Goal: Transaction & Acquisition: Purchase product/service

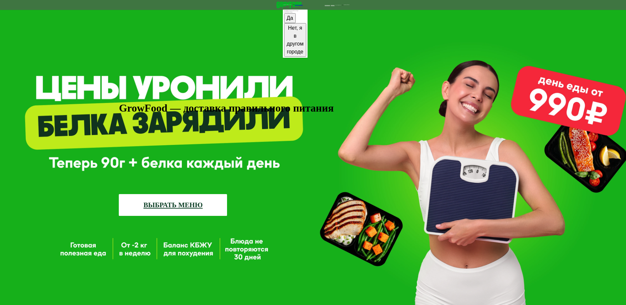
click at [284, 23] on button "Да" at bounding box center [290, 18] width 12 height 10
click at [195, 194] on link "ВЫБРАТЬ МЕНЮ" at bounding box center [173, 205] width 108 height 22
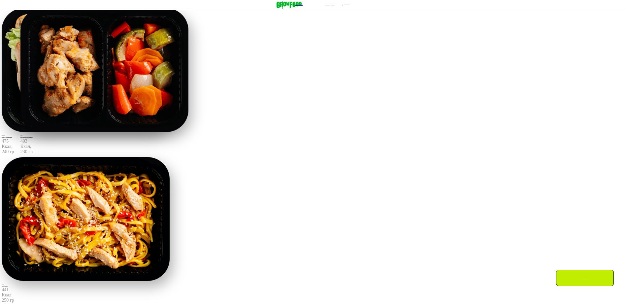
scroll to position [396, 0]
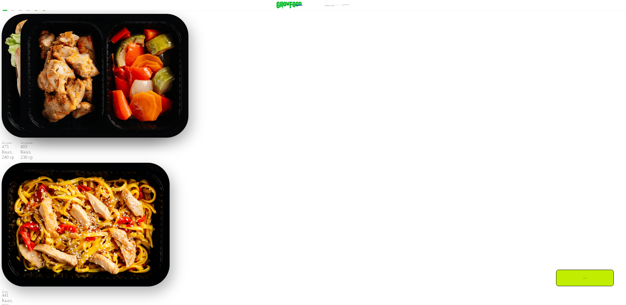
click at [44, 6] on button "Понятно" at bounding box center [40, 6] width 7 height 2
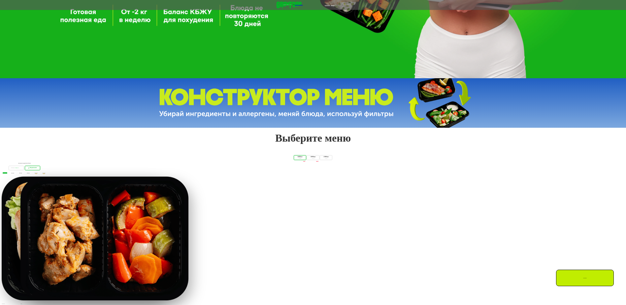
scroll to position [264, 0]
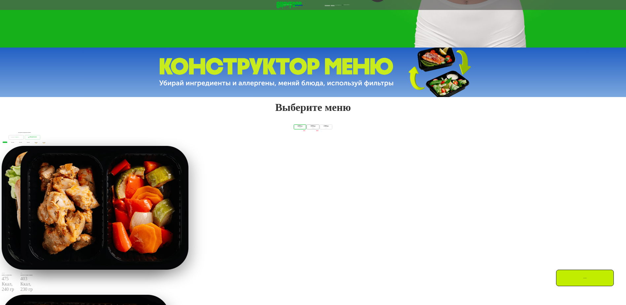
click at [320, 129] on div "1 800 Ккал 4 блюда" at bounding box center [326, 126] width 13 height 5
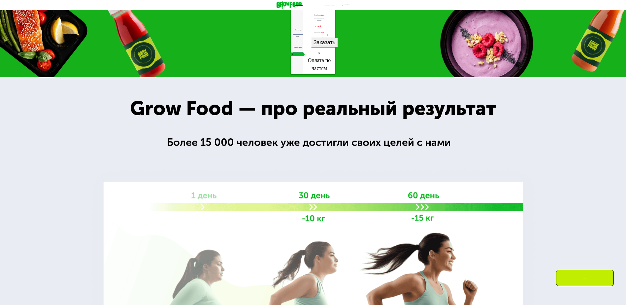
scroll to position [759, 0]
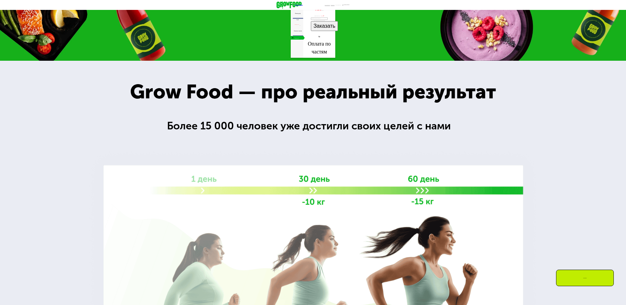
click at [290, 40] on div "30 дней Выгода 50%" at bounding box center [296, 38] width 13 height 4
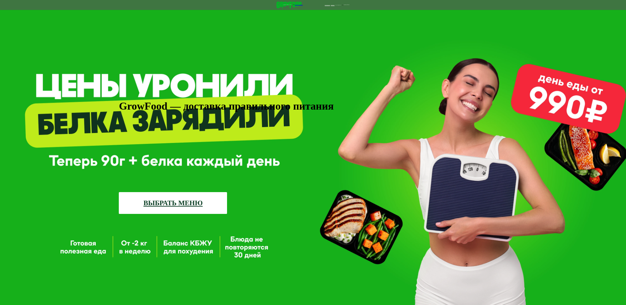
scroll to position [0, 0]
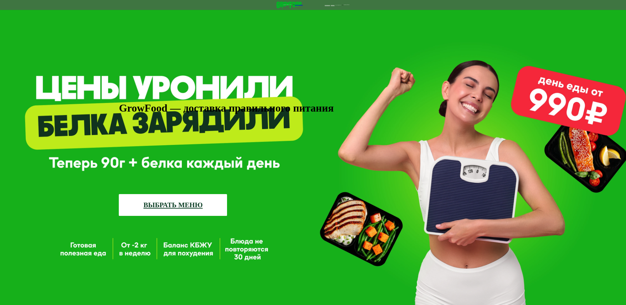
click at [276, 8] on img at bounding box center [288, 5] width 25 height 7
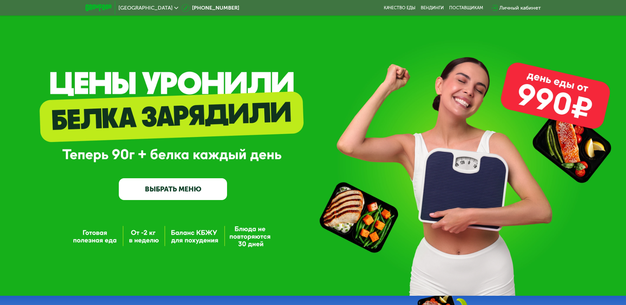
click at [137, 8] on span "[GEOGRAPHIC_DATA]" at bounding box center [145, 7] width 54 height 5
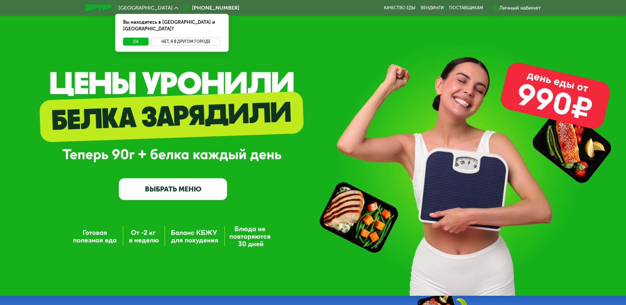
click at [188, 38] on button "Нет, я в другом городе" at bounding box center [186, 42] width 70 height 8
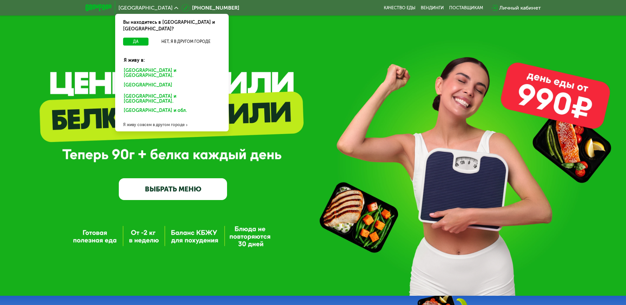
click at [168, 118] on div "Я живу совсем в другом городе" at bounding box center [171, 124] width 113 height 13
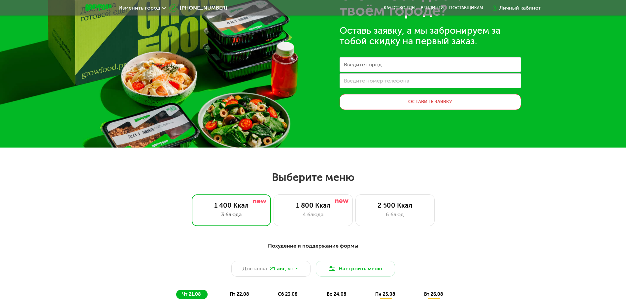
scroll to position [99, 0]
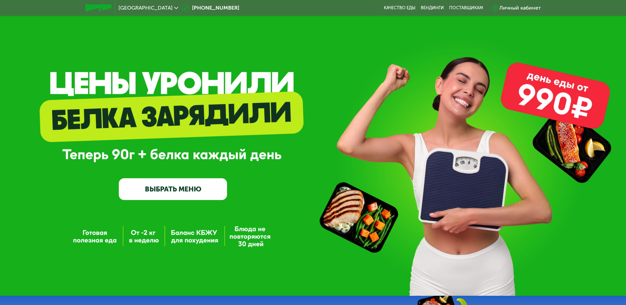
click at [510, 9] on div "Личный кабинет" at bounding box center [520, 8] width 42 height 8
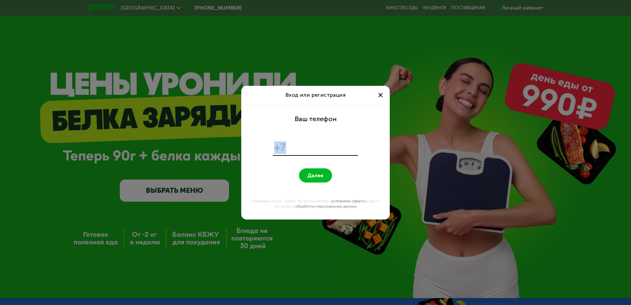
click at [323, 156] on form "Ваш телефон +7 Далее Нажимая кнопку "Далее", Вы соглашаетесь с условиями оферты…" at bounding box center [315, 161] width 140 height 115
drag, startPoint x: 323, startPoint y: 156, endPoint x: 322, endPoint y: 148, distance: 8.3
click at [323, 148] on input "tel" at bounding box center [323, 147] width 68 height 13
click at [319, 149] on input "tel" at bounding box center [323, 147] width 68 height 13
click at [378, 96] on div at bounding box center [380, 95] width 8 height 8
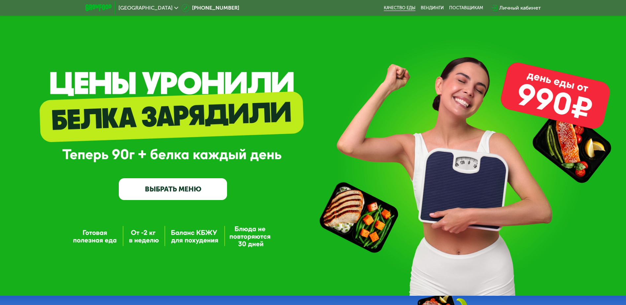
click at [399, 6] on link "Качество еды" at bounding box center [400, 7] width 32 height 5
click at [215, 194] on link "ВЫБРАТЬ МЕНЮ" at bounding box center [173, 189] width 108 height 22
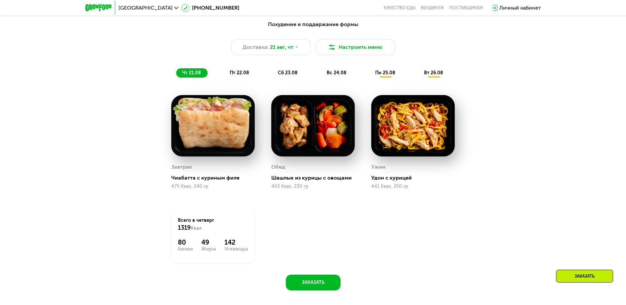
scroll to position [421, 0]
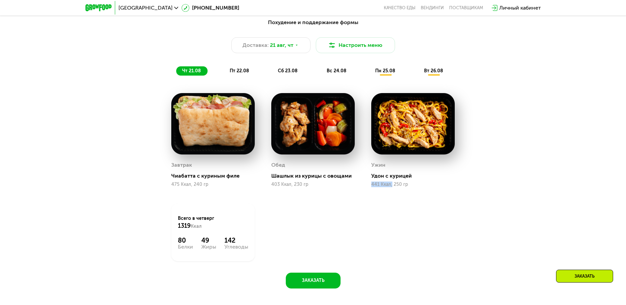
drag, startPoint x: 391, startPoint y: 187, endPoint x: 371, endPoint y: 192, distance: 21.2
click at [371, 192] on div "Ужин Удон с курицей 441 Ккал, 250 гр" at bounding box center [413, 140] width 100 height 111
drag, startPoint x: 371, startPoint y: 192, endPoint x: 400, endPoint y: 197, distance: 30.2
click at [400, 196] on div "Ужин Удон с курицей 441 Ккал, 250 гр" at bounding box center [413, 140] width 100 height 111
drag, startPoint x: 413, startPoint y: 185, endPoint x: 393, endPoint y: 186, distance: 19.8
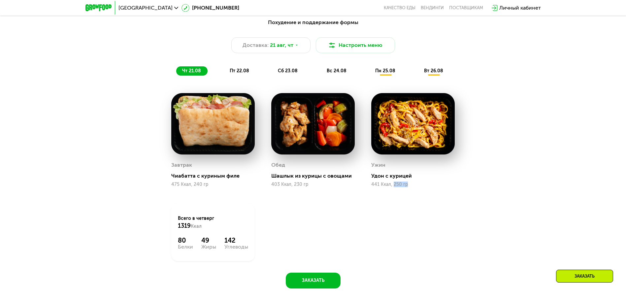
click at [393, 186] on div "441 Ккал, 250 гр" at bounding box center [412, 184] width 83 height 5
drag, startPoint x: 393, startPoint y: 186, endPoint x: 415, endPoint y: 194, distance: 22.7
click at [415, 194] on div "Ужин Удон с курицей 441 Ккал, 250 гр" at bounding box center [413, 140] width 100 height 111
click at [412, 186] on div "441 Ккал, 250 гр" at bounding box center [412, 184] width 83 height 5
drag, startPoint x: 108, startPoint y: 11, endPoint x: 99, endPoint y: 8, distance: 9.5
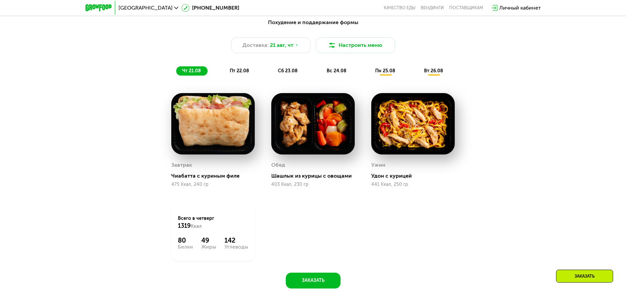
click at [99, 8] on div at bounding box center [98, 8] width 33 height 14
drag, startPoint x: 99, startPoint y: 8, endPoint x: 138, endPoint y: 41, distance: 50.8
click at [138, 41] on div "Доставка: 21 авг, чт Настроить меню" at bounding box center [313, 45] width 390 height 16
drag, startPoint x: 207, startPoint y: 8, endPoint x: 216, endPoint y: 14, distance: 10.6
click at [207, 10] on div "Москва 8 (800) 555-21-78 Качество еды Вендинги поставщикам Личный кабинет" at bounding box center [313, 8] width 462 height 15
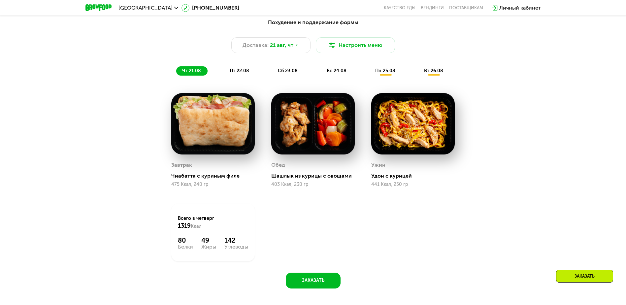
drag, startPoint x: 212, startPoint y: 5, endPoint x: 211, endPoint y: 12, distance: 6.7
click at [211, 12] on div "Москва 8 (800) 555-21-78 Качество еды Вендинги поставщикам Личный кабинет" at bounding box center [313, 8] width 462 height 15
click at [183, 26] on div "Похудение и поддержание формы" at bounding box center [313, 22] width 390 height 8
click at [201, 7] on div "Москва 8 (800) 555-21-78 Качество еды Вендинги поставщикам Личный кабинет" at bounding box center [313, 8] width 462 height 15
click at [202, 27] on div "Похудение и поддержание формы" at bounding box center [313, 22] width 390 height 8
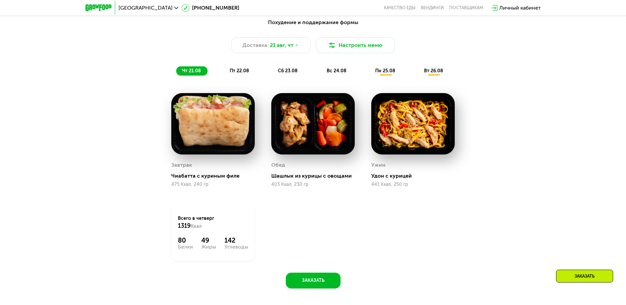
click at [133, 9] on span "[GEOGRAPHIC_DATA]" at bounding box center [145, 7] width 54 height 5
click at [136, 38] on button "Да" at bounding box center [135, 42] width 25 height 8
click at [140, 11] on div "Москва Вы находитесь в Москве и обл.? Да Нет, я в другом городе" at bounding box center [148, 8] width 66 height 12
click at [174, 9] on icon at bounding box center [176, 8] width 4 height 4
click at [170, 38] on button "Нет, я в другом городе" at bounding box center [186, 42] width 70 height 8
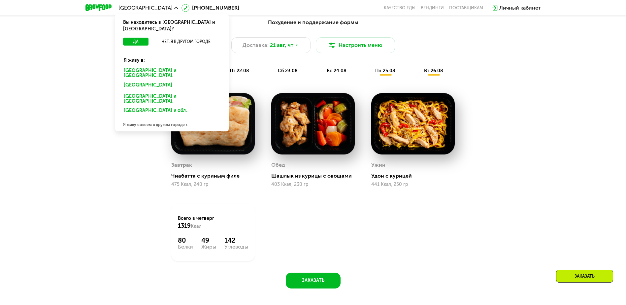
click at [572, 57] on div "Похудение и поддержание формы Доставка: 21 авг, чт Настроить меню чт 21.08 пт 2…" at bounding box center [313, 157] width 626 height 296
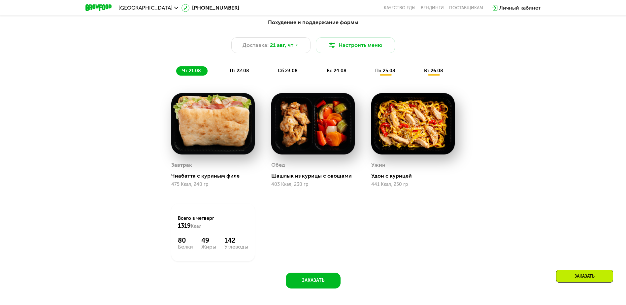
click at [245, 74] on span "пт 22.08" at bounding box center [239, 71] width 19 height 6
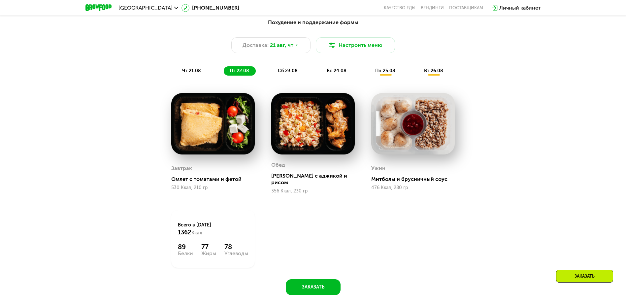
click at [282, 73] on span "сб 23.08" at bounding box center [288, 71] width 20 height 6
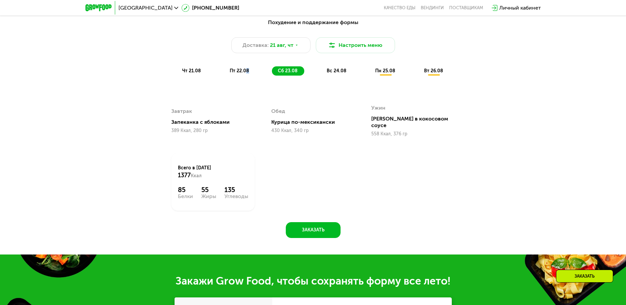
click at [247, 72] on span "пт 22.08" at bounding box center [239, 71] width 19 height 6
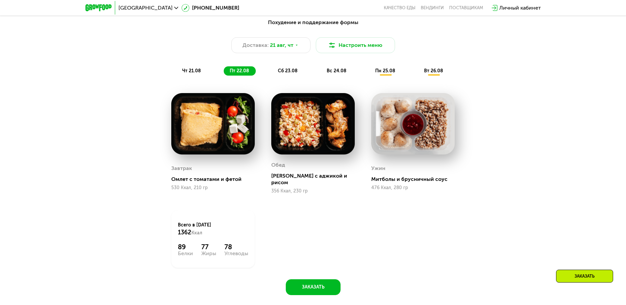
drag, startPoint x: 247, startPoint y: 72, endPoint x: 323, endPoint y: 82, distance: 76.5
click at [323, 82] on div "Похудение и поддержание формы Доставка: 21 авг, чт Настроить меню чт 21.08 пт 2…" at bounding box center [313, 155] width 406 height 281
click at [338, 72] on span "вс 24.08" at bounding box center [336, 71] width 20 height 6
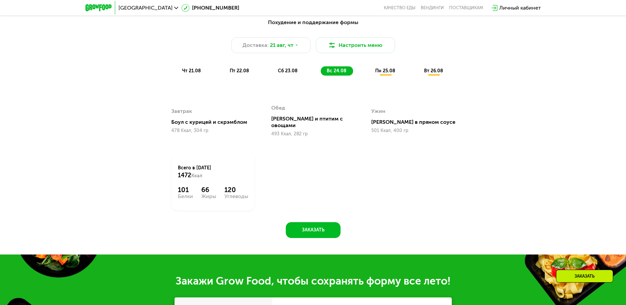
click at [282, 78] on div "Похудение и поддержание формы Доставка: 21 авг, чт Настроить меню чт 21.08 пт 2…" at bounding box center [313, 47] width 398 height 65
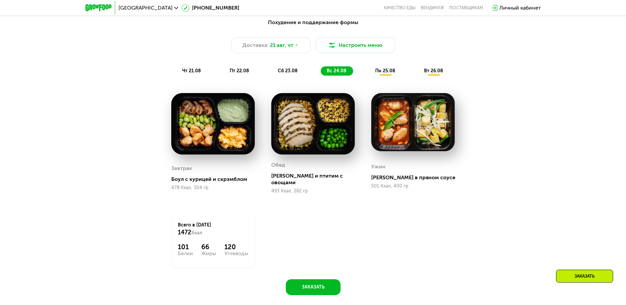
click at [287, 72] on span "сб 23.08" at bounding box center [288, 71] width 20 height 6
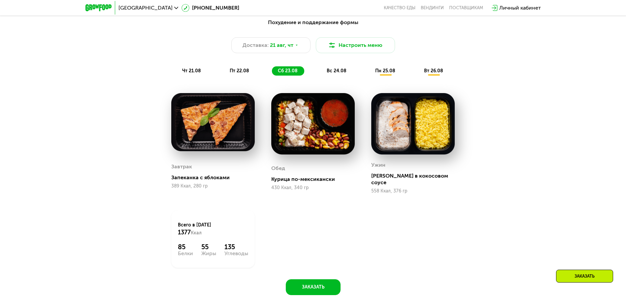
click at [246, 74] on span "пт 22.08" at bounding box center [239, 71] width 19 height 6
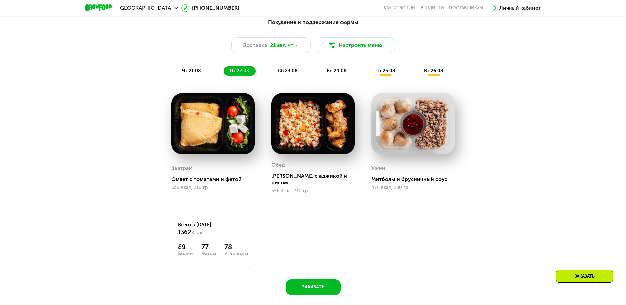
click at [295, 74] on span "сб 23.08" at bounding box center [288, 71] width 20 height 6
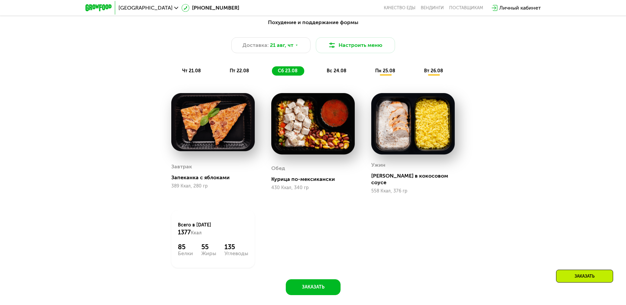
click at [207, 71] on div "чт 21.08 пт 22.08 сб 23.08 вс 24.08 пн 25.08 вт 26.08" at bounding box center [313, 70] width 274 height 9
click at [195, 74] on span "чт 21.08" at bounding box center [191, 71] width 19 height 6
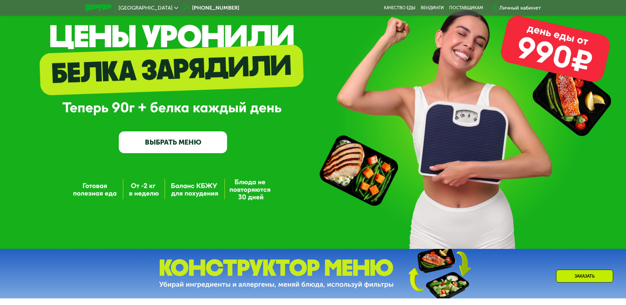
scroll to position [0, 0]
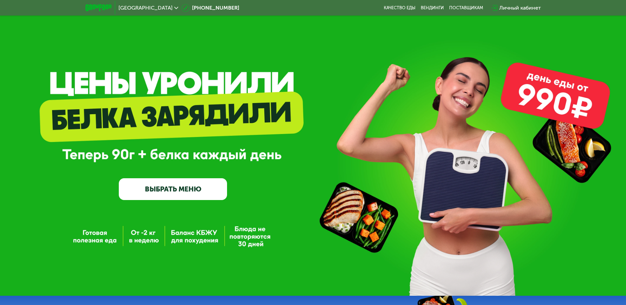
click at [95, 8] on img at bounding box center [98, 7] width 26 height 7
click at [408, 9] on link "Качество еды" at bounding box center [400, 7] width 32 height 5
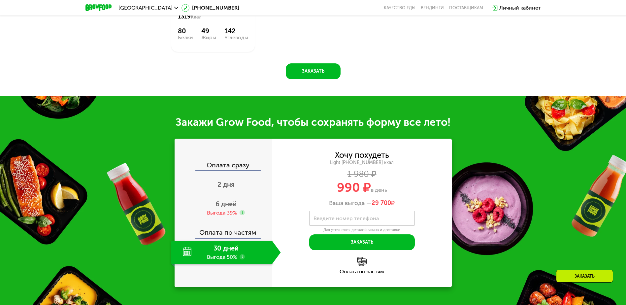
scroll to position [490, 0]
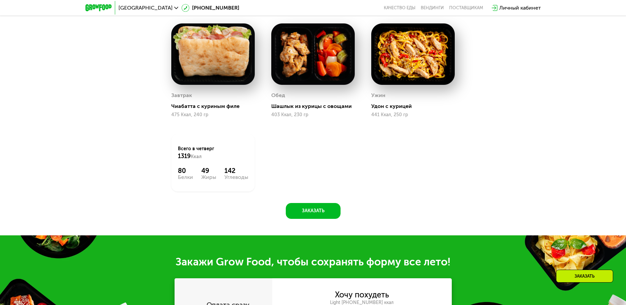
click at [107, 8] on img at bounding box center [98, 7] width 26 height 7
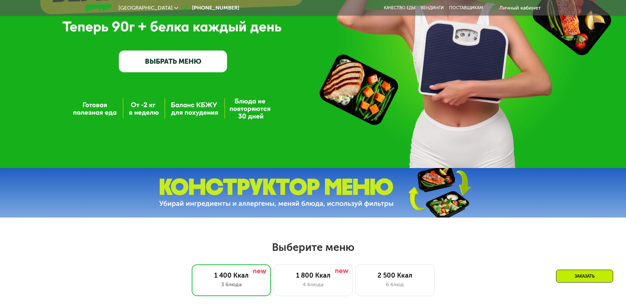
scroll to position [0, 0]
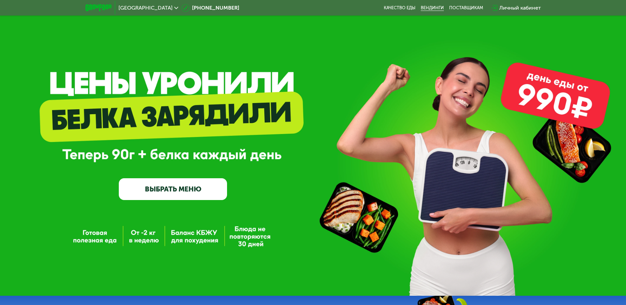
click at [439, 9] on link "Вендинги" at bounding box center [431, 7] width 23 height 5
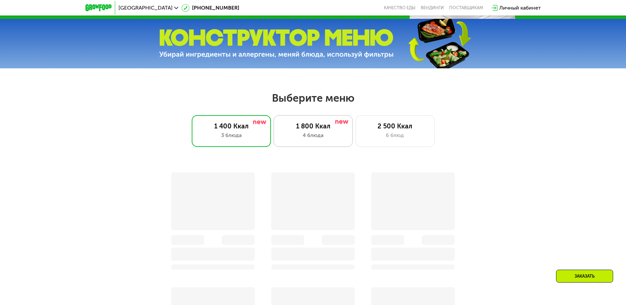
scroll to position [231, 0]
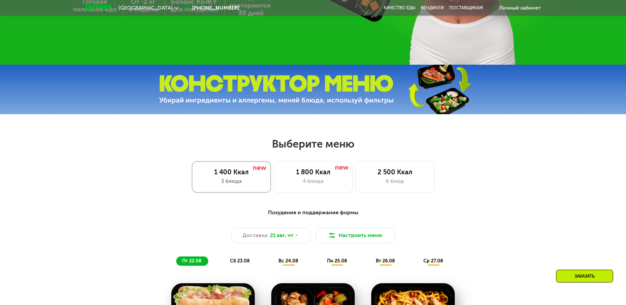
click at [249, 185] on div "3 блюда" at bounding box center [231, 181] width 65 height 8
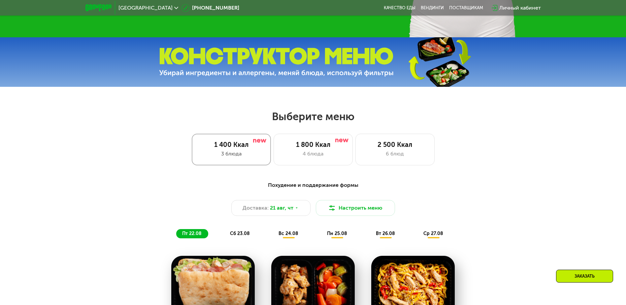
scroll to position [264, 0]
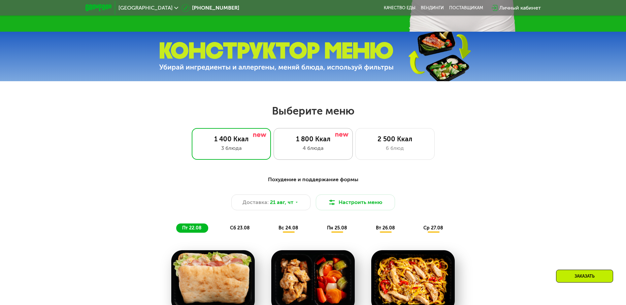
click at [355, 145] on div "1 800 Ккал 4 блюда" at bounding box center [394, 144] width 79 height 32
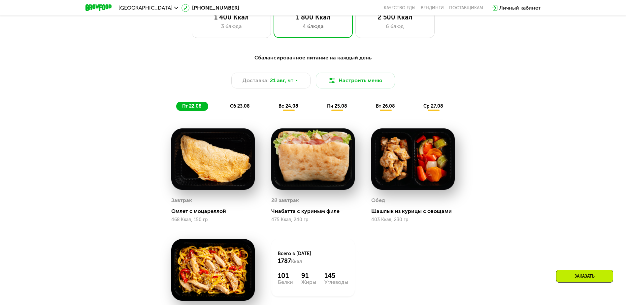
scroll to position [429, 0]
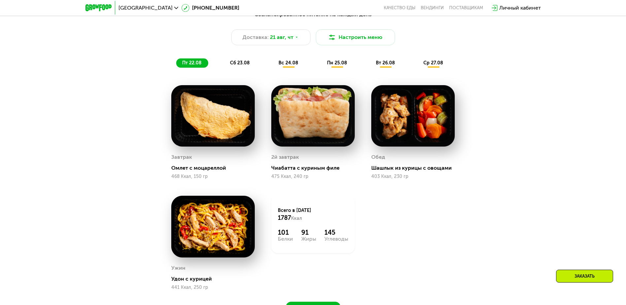
click at [240, 64] on span "сб 23.08" at bounding box center [240, 63] width 20 height 6
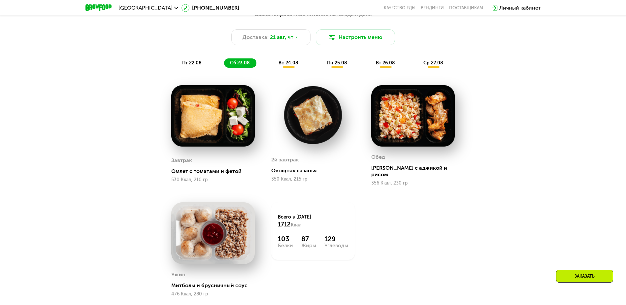
click at [171, 63] on div "Сбалансированное питание на каждый день Доставка: 21 авг, чт Настроить меню пт …" at bounding box center [313, 39] width 390 height 57
click at [224, 61] on div "пт 22.08" at bounding box center [240, 62] width 32 height 9
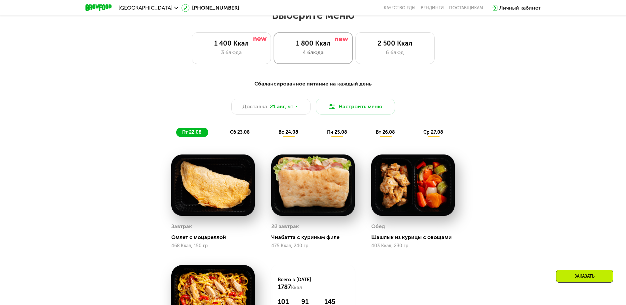
scroll to position [297, 0]
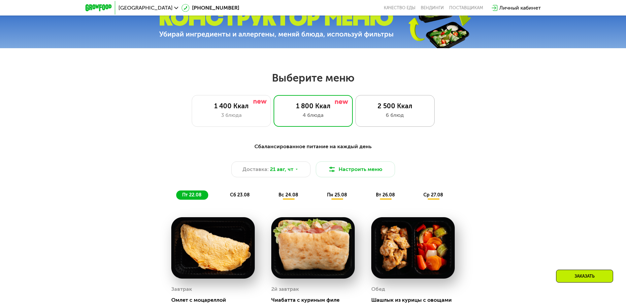
click at [390, 117] on div "6 блюд" at bounding box center [394, 115] width 65 height 8
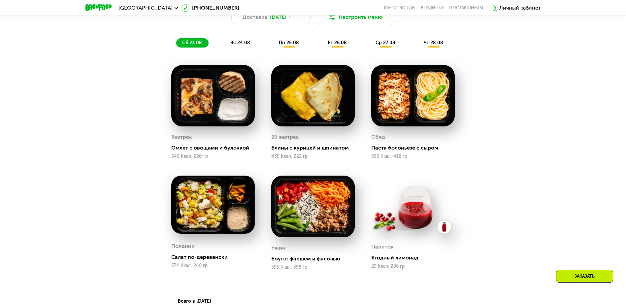
scroll to position [429, 0]
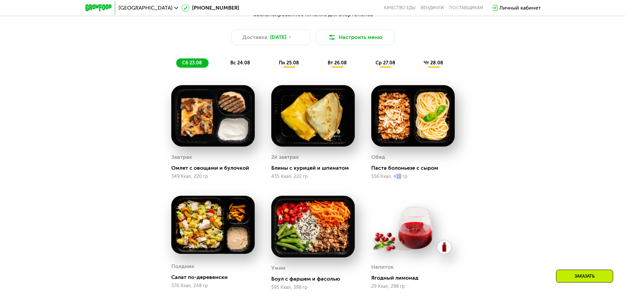
drag, startPoint x: 394, startPoint y: 178, endPoint x: 399, endPoint y: 176, distance: 5.3
click at [399, 176] on div "556 Ккал, 418 гр" at bounding box center [412, 176] width 83 height 5
drag, startPoint x: 399, startPoint y: 176, endPoint x: 411, endPoint y: 180, distance: 11.9
click at [411, 179] on div "556 Ккал, 418 гр" at bounding box center [412, 176] width 83 height 5
drag, startPoint x: 319, startPoint y: 178, endPoint x: 307, endPoint y: 174, distance: 12.6
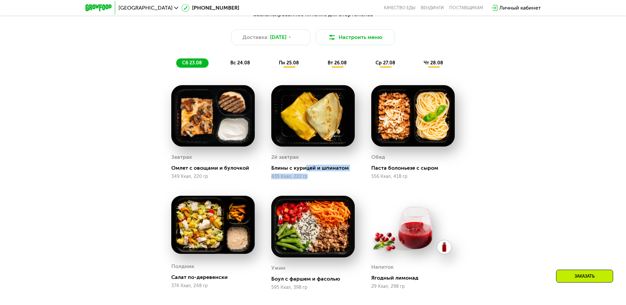
click at [307, 174] on div "2й завтрак Блины с курицей и шпинатом 435 Ккал, 222 гр" at bounding box center [312, 165] width 83 height 27
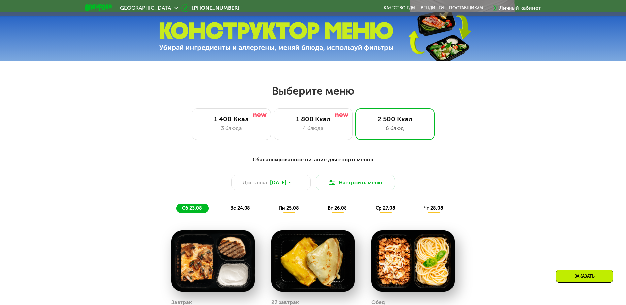
scroll to position [297, 0]
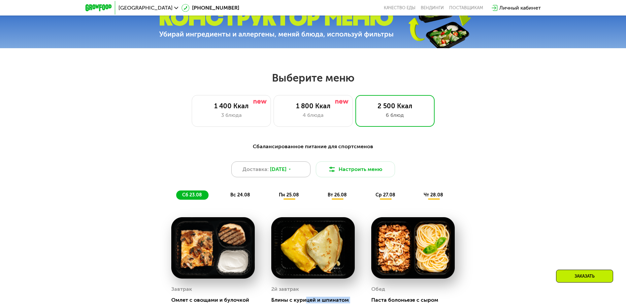
click at [286, 173] on span "22 авг, пт" at bounding box center [278, 169] width 16 height 8
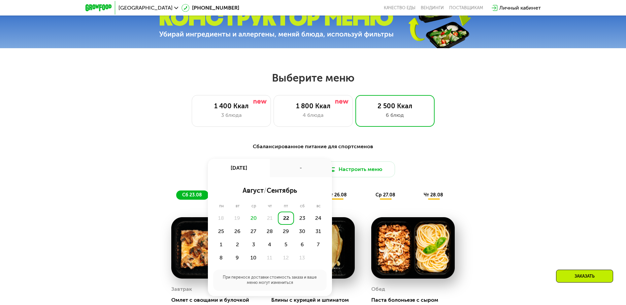
click at [488, 171] on div "Доставка: 22 авг, пт 22 авг, пт - август / сентябрь пн вт ср чт пт сб вс 18 19 …" at bounding box center [313, 169] width 390 height 16
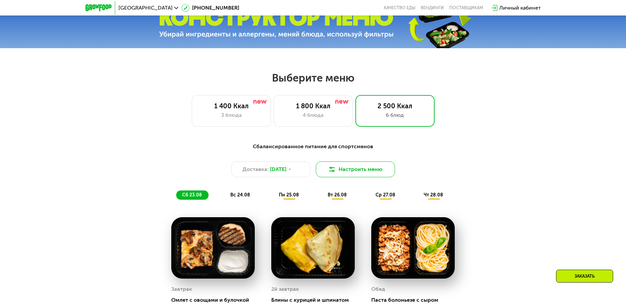
click at [374, 174] on button "Настроить меню" at bounding box center [355, 169] width 79 height 16
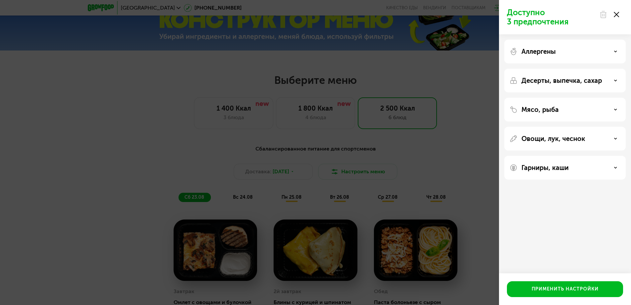
click at [612, 69] on div "Аллергены" at bounding box center [564, 81] width 121 height 24
click at [613, 55] on div "Аллергены" at bounding box center [564, 51] width 111 height 8
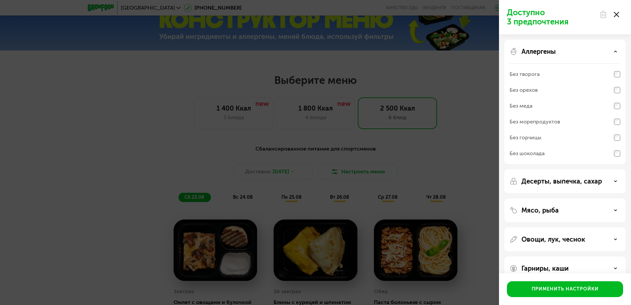
click at [613, 55] on div "Аллергены" at bounding box center [564, 51] width 111 height 8
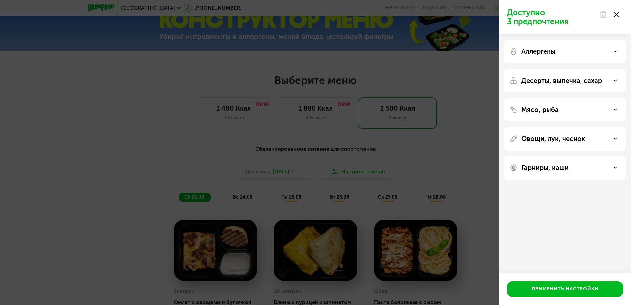
click at [599, 83] on p "Десерты, выпечка, сахар" at bounding box center [561, 81] width 80 height 8
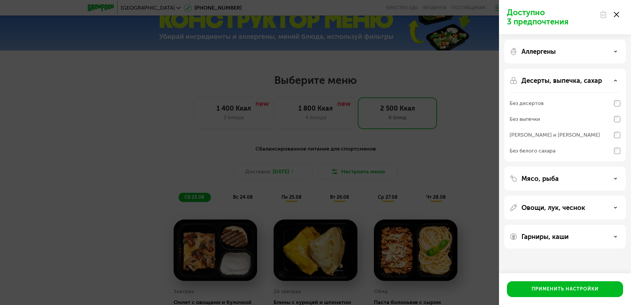
click at [604, 78] on div "Десерты, выпечка, сахар" at bounding box center [564, 81] width 111 height 8
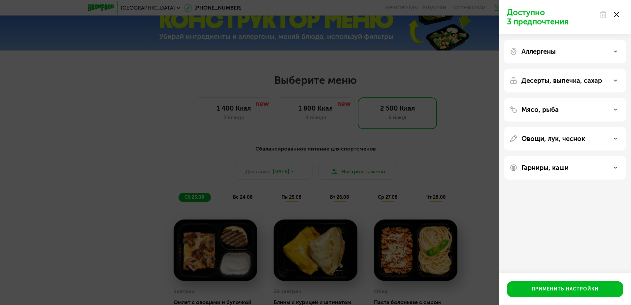
click at [619, 127] on div "Мясо, рыба" at bounding box center [564, 139] width 121 height 24
click at [616, 111] on div "Мясо, рыба" at bounding box center [564, 110] width 111 height 8
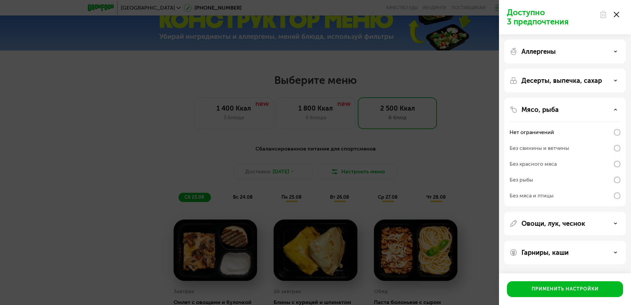
click at [605, 48] on div "Аллергены" at bounding box center [564, 51] width 111 height 8
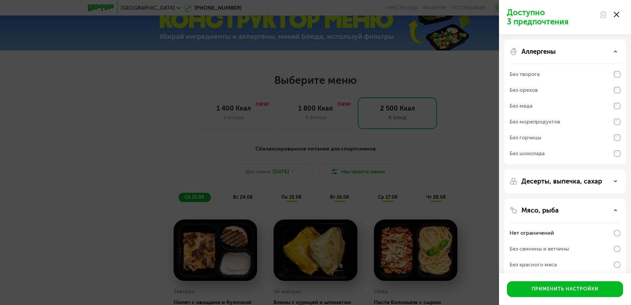
click at [605, 48] on div "Аллергены" at bounding box center [564, 51] width 111 height 8
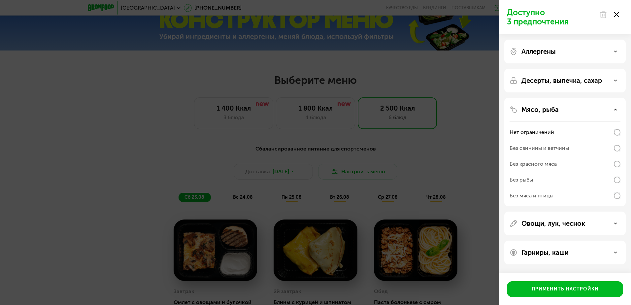
click at [590, 110] on div "Мясо, рыба" at bounding box center [564, 110] width 111 height 8
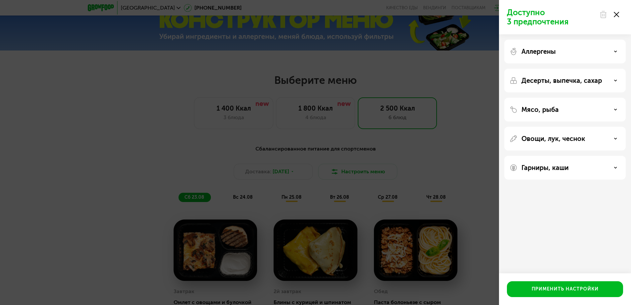
click at [563, 172] on div "Гарниры, каши" at bounding box center [564, 168] width 121 height 24
click at [567, 168] on p "Гарниры, каши" at bounding box center [544, 168] width 47 height 8
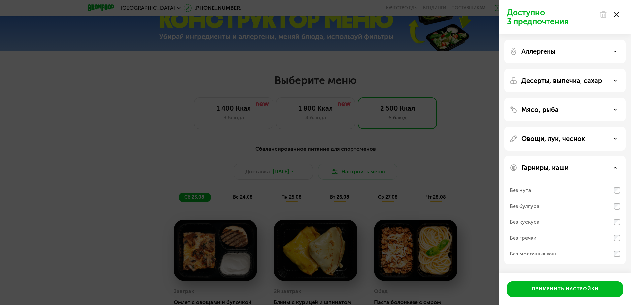
click at [567, 168] on p "Гарниры, каши" at bounding box center [544, 168] width 47 height 8
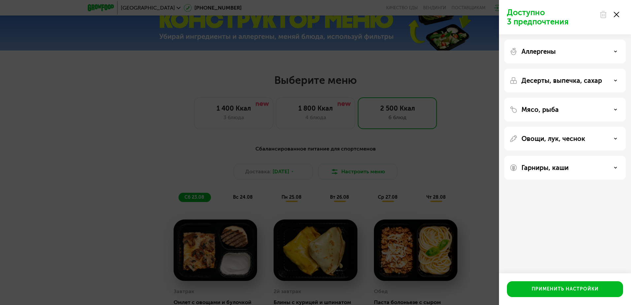
click at [618, 18] on div at bounding box center [609, 14] width 28 height 13
click at [618, 17] on div at bounding box center [609, 14] width 28 height 13
click at [616, 15] on use at bounding box center [615, 14] width 5 height 5
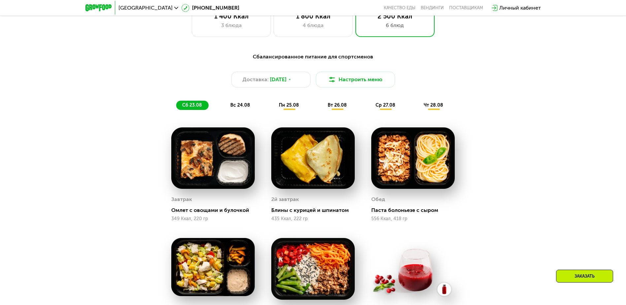
scroll to position [495, 0]
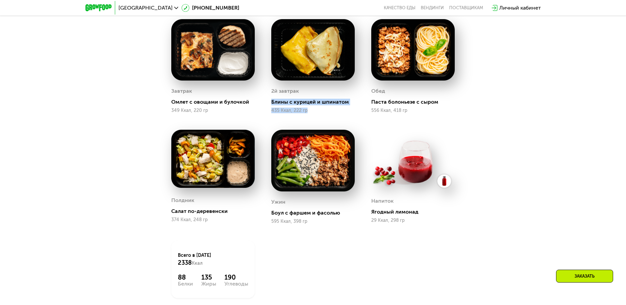
drag, startPoint x: 324, startPoint y: 110, endPoint x: 267, endPoint y: 99, distance: 58.1
click at [267, 99] on div "2й завтрак Блины с курицей и шпинатом 435 Ккал, 222 гр" at bounding box center [313, 66] width 100 height 111
drag, startPoint x: 267, startPoint y: 99, endPoint x: 328, endPoint y: 114, distance: 63.2
click at [328, 113] on div "435 Ккал, 222 гр" at bounding box center [312, 110] width 83 height 5
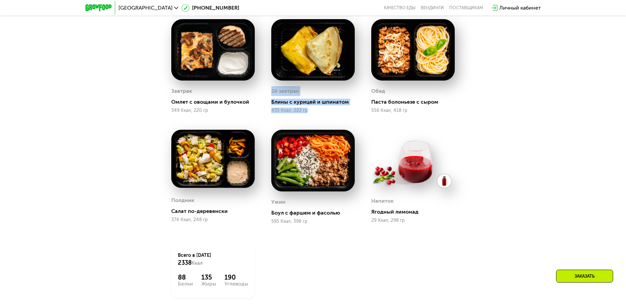
drag, startPoint x: 328, startPoint y: 114, endPoint x: 324, endPoint y: 112, distance: 4.8
click at [324, 113] on div "435 Ккал, 222 гр" at bounding box center [312, 110] width 83 height 5
click at [0, 0] on div "Завтрак Омлет с овощами и булочкой 349 Ккал, 220 гр 2й завтрак Блины с курицей …" at bounding box center [0, 0] width 0 height 0
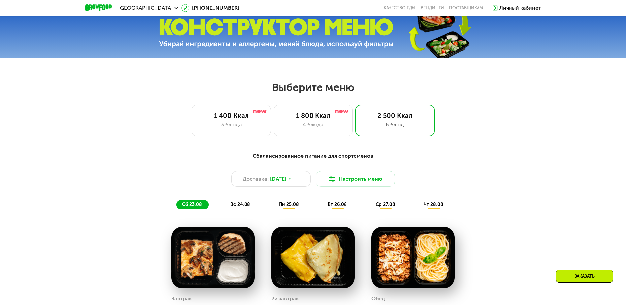
scroll to position [264, 0]
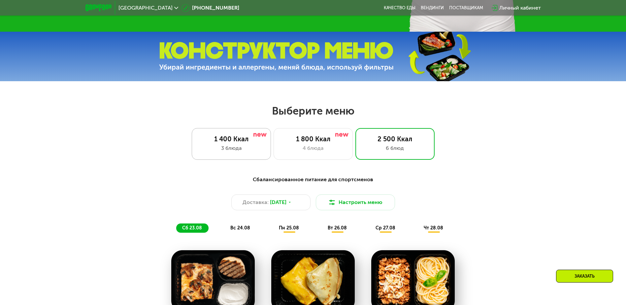
click at [239, 148] on div "3 блюда" at bounding box center [231, 148] width 65 height 8
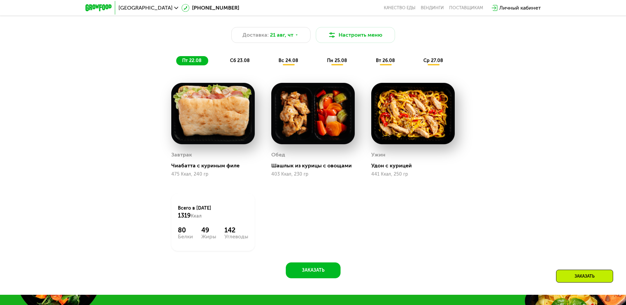
scroll to position [462, 0]
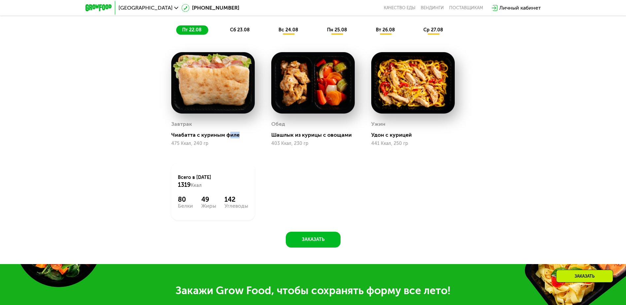
drag, startPoint x: 239, startPoint y: 139, endPoint x: 229, endPoint y: 141, distance: 10.0
click at [229, 141] on div "Завтрак Чиабатта с куриным филе 475 Ккал, 240 гр" at bounding box center [212, 132] width 83 height 27
drag, startPoint x: 229, startPoint y: 141, endPoint x: 193, endPoint y: 147, distance: 36.1
click at [193, 146] on div "475 Ккал, 240 гр" at bounding box center [212, 143] width 83 height 5
drag, startPoint x: 193, startPoint y: 147, endPoint x: 219, endPoint y: 149, distance: 25.5
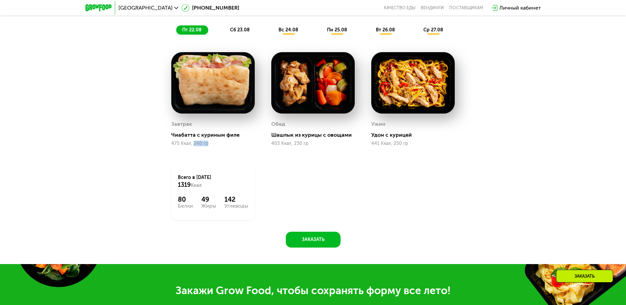
click at [219, 149] on div "Завтрак Чиабатта с куриным филе 475 Ккал, 240 гр" at bounding box center [213, 99] width 100 height 111
drag, startPoint x: 354, startPoint y: 139, endPoint x: 336, endPoint y: 140, distance: 18.2
click at [336, 138] on div "Шашлык из курицы с овощами" at bounding box center [315, 135] width 89 height 7
drag, startPoint x: 336, startPoint y: 140, endPoint x: 338, endPoint y: 163, distance: 23.8
click at [0, 0] on div "Завтрак Чиабатта с куриным филе 475 Ккал, 240 гр Обед Шашлык из курицы с овощам…" at bounding box center [0, 0] width 0 height 0
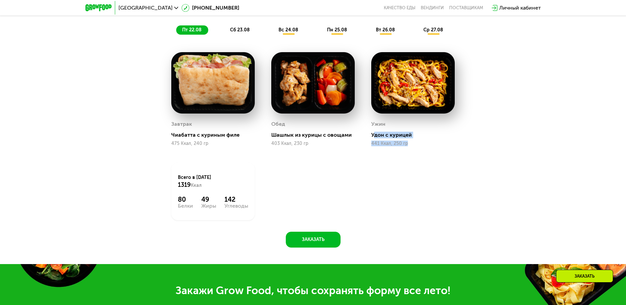
drag, startPoint x: 410, startPoint y: 148, endPoint x: 374, endPoint y: 140, distance: 37.5
click at [374, 140] on div "Ужин Удон с курицей 441 Ккал, 250 гр" at bounding box center [412, 132] width 83 height 27
drag, startPoint x: 374, startPoint y: 140, endPoint x: 389, endPoint y: 163, distance: 28.3
click at [0, 0] on div "Завтрак Чиабатта с куриным филе 475 Ккал, 240 гр Обед Шашлык из курицы с овощам…" at bounding box center [0, 0] width 0 height 0
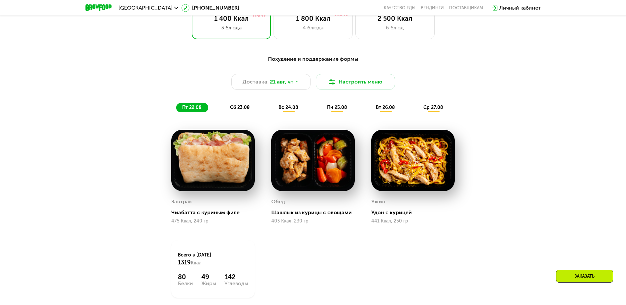
scroll to position [396, 0]
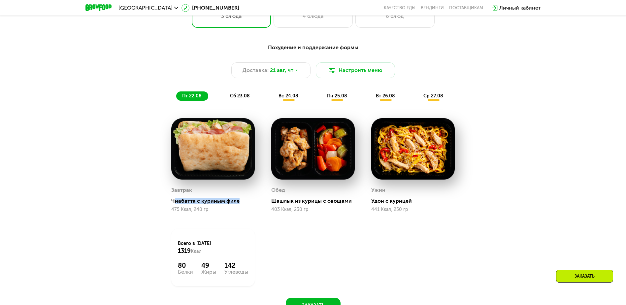
drag, startPoint x: 248, startPoint y: 206, endPoint x: 174, endPoint y: 202, distance: 74.0
click at [174, 202] on div "Чиабатта с куриным филе" at bounding box center [215, 201] width 89 height 7
drag, startPoint x: 174, startPoint y: 202, endPoint x: 244, endPoint y: 213, distance: 70.9
click at [244, 212] on div "475 Ккал, 240 гр" at bounding box center [212, 209] width 83 height 5
drag, startPoint x: 244, startPoint y: 206, endPoint x: 172, endPoint y: 201, distance: 71.8
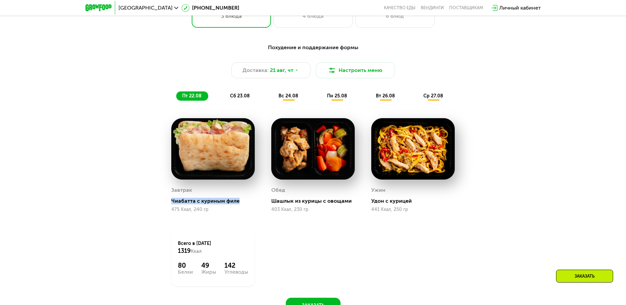
click at [172, 201] on div "Чиабатта с куриным филе" at bounding box center [215, 201] width 89 height 7
drag, startPoint x: 172, startPoint y: 201, endPoint x: 252, endPoint y: 210, distance: 80.3
click at [251, 211] on div "475 Ккал, 240 гр" at bounding box center [212, 209] width 83 height 5
drag, startPoint x: 241, startPoint y: 205, endPoint x: 169, endPoint y: 205, distance: 71.9
click at [169, 205] on div "Завтрак Чиабатта с куриным филе 475 Ккал, 240 гр" at bounding box center [213, 165] width 100 height 111
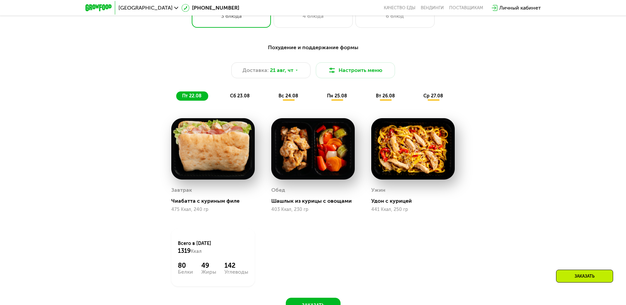
drag, startPoint x: 169, startPoint y: 205, endPoint x: 230, endPoint y: 214, distance: 61.6
click at [229, 216] on div "Завтрак Чиабатта с куриным филе 475 Ккал, 240 гр" at bounding box center [213, 165] width 100 height 111
drag, startPoint x: 237, startPoint y: 204, endPoint x: 171, endPoint y: 203, distance: 65.6
click at [171, 203] on div "Чиабатта с куриным филе" at bounding box center [215, 201] width 89 height 7
drag, startPoint x: 171, startPoint y: 203, endPoint x: 249, endPoint y: 212, distance: 77.9
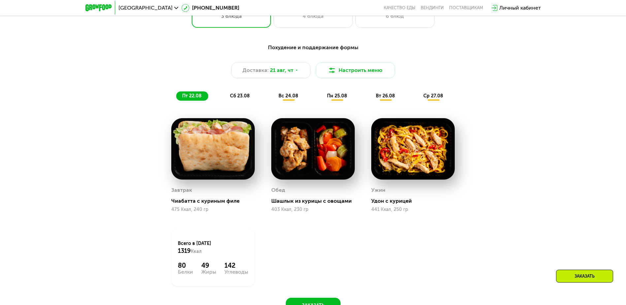
click at [249, 212] on div "475 Ккал, 240 гр" at bounding box center [212, 209] width 83 height 5
click at [244, 97] on span "сб 23.08" at bounding box center [240, 96] width 20 height 6
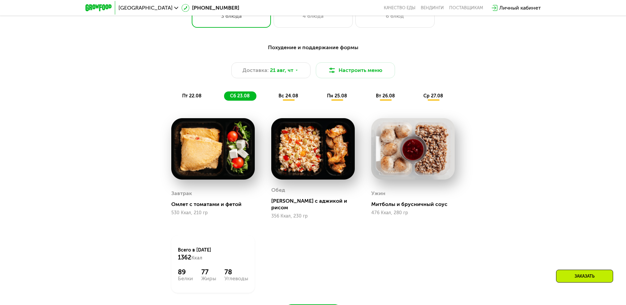
click at [272, 100] on div "пт 22.08 сб 23.08 вс 24.08 пн 25.08 вт 26.08 ср 27.08" at bounding box center [313, 95] width 274 height 9
click at [289, 99] on span "вс 24.08" at bounding box center [288, 96] width 20 height 6
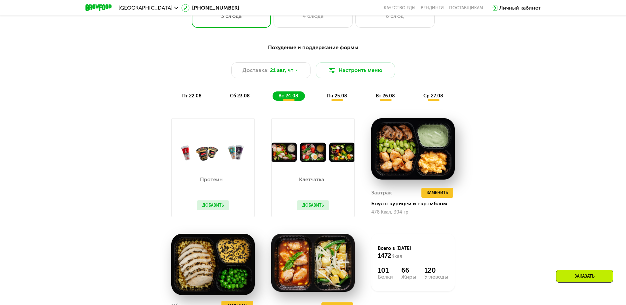
click at [193, 97] on span "пт 22.08" at bounding box center [191, 96] width 19 height 6
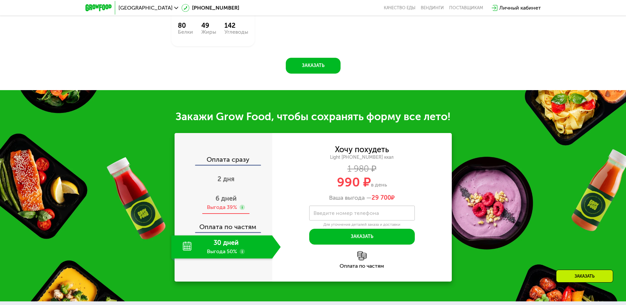
scroll to position [693, 0]
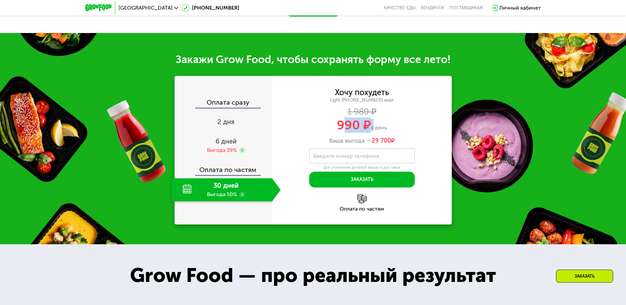
drag, startPoint x: 371, startPoint y: 129, endPoint x: 342, endPoint y: 129, distance: 29.0
click at [342, 129] on div "990 ₽ в день" at bounding box center [361, 125] width 179 height 13
drag, startPoint x: 342, startPoint y: 129, endPoint x: 395, endPoint y: 131, distance: 53.2
click at [395, 131] on div "990 ₽ в день" at bounding box center [361, 125] width 179 height 13
click at [239, 144] on div "6 дней Выгода 39%" at bounding box center [225, 145] width 109 height 23
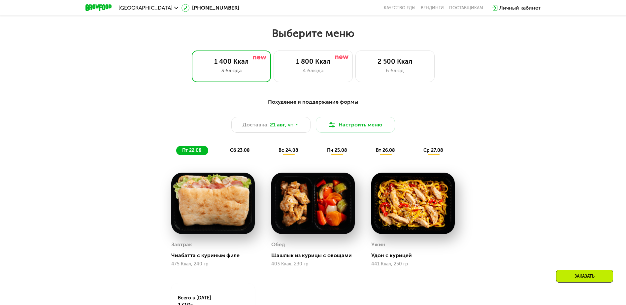
scroll to position [330, 0]
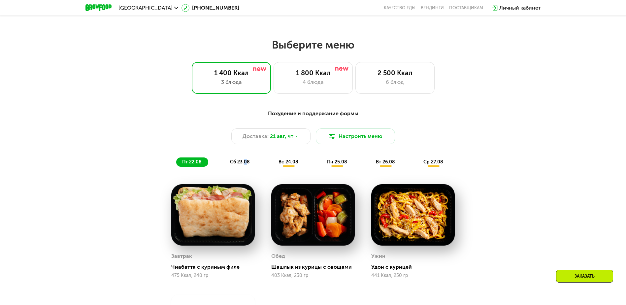
click at [246, 164] on span "сб 23.08" at bounding box center [240, 162] width 20 height 6
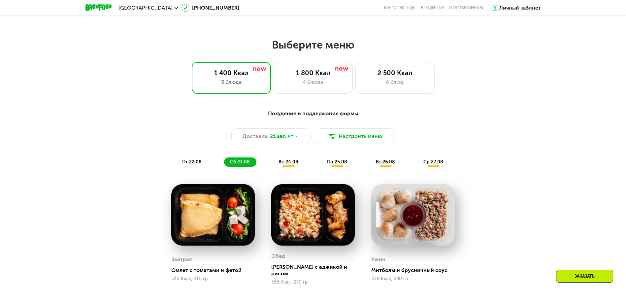
drag, startPoint x: 246, startPoint y: 164, endPoint x: 193, endPoint y: 163, distance: 53.1
click at [193, 163] on span "пт 22.08" at bounding box center [191, 162] width 19 height 6
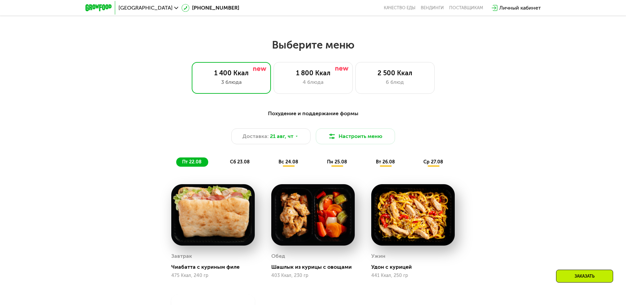
click at [194, 163] on span "пт 22.08" at bounding box center [191, 162] width 19 height 6
click at [247, 163] on span "сб 23.08" at bounding box center [240, 162] width 20 height 6
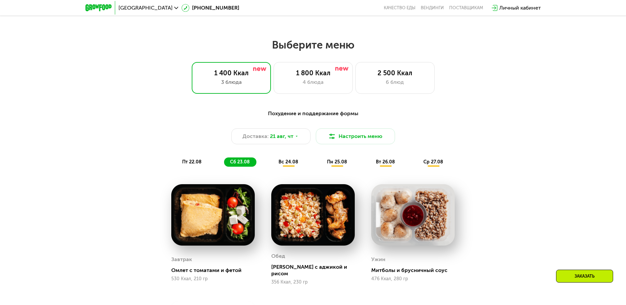
click at [287, 165] on span "вс 24.08" at bounding box center [288, 162] width 20 height 6
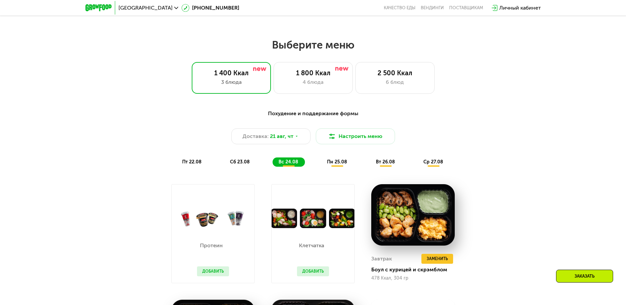
click at [370, 165] on div "пн 25.08" at bounding box center [386, 161] width 32 height 9
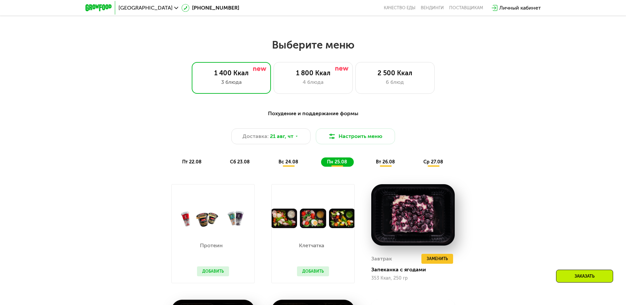
click at [417, 161] on div "вт 26.08" at bounding box center [433, 161] width 32 height 9
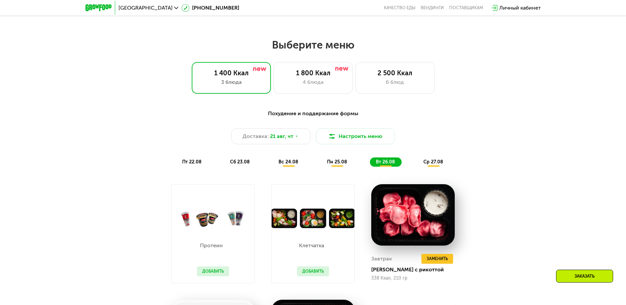
click at [423, 165] on div "ср 27.08" at bounding box center [433, 161] width 32 height 9
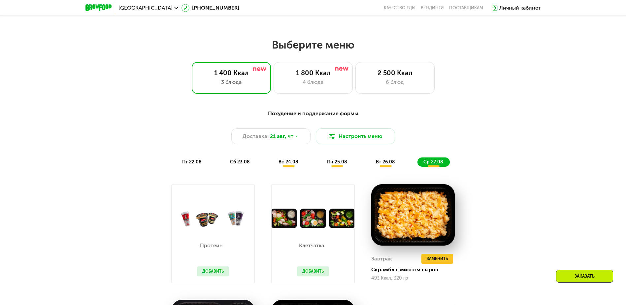
click at [385, 163] on span "вт 26.08" at bounding box center [385, 162] width 19 height 6
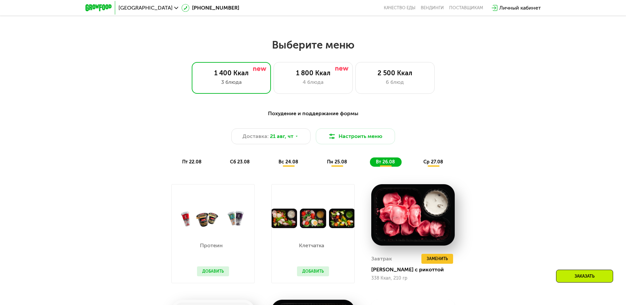
click at [429, 165] on span "ср 27.08" at bounding box center [433, 162] width 20 height 6
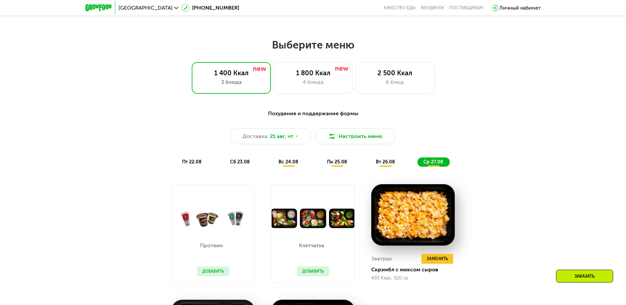
click at [335, 170] on div "Похудение и поддержание формы Доставка: 21 авг, чт Настроить меню пт 22.08 сб 2…" at bounding box center [313, 138] width 398 height 65
click at [370, 167] on div "пн 25.08" at bounding box center [386, 161] width 32 height 9
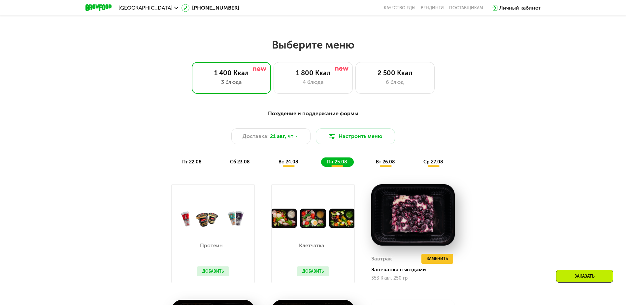
click at [290, 164] on span "вс 24.08" at bounding box center [288, 162] width 20 height 6
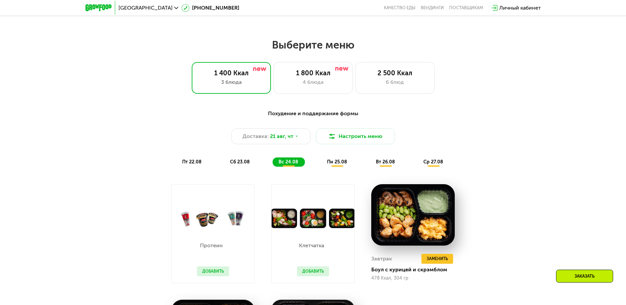
click at [246, 162] on span "сб 23.08" at bounding box center [240, 162] width 20 height 6
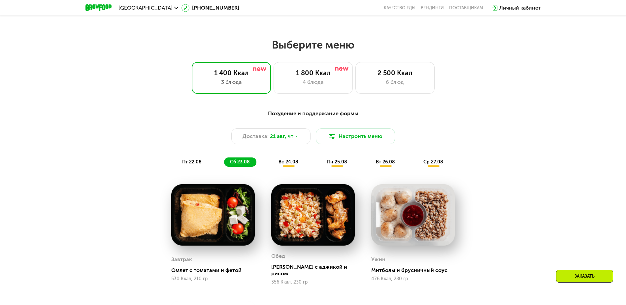
click at [202, 170] on div "Похудение и поддержание формы Доставка: 21 авг, чт Настроить меню пт 22.08 сб 2…" at bounding box center [313, 138] width 398 height 65
click at [224, 167] on div "пт 22.08" at bounding box center [240, 161] width 32 height 9
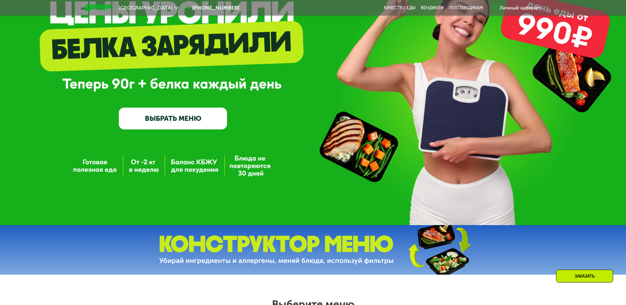
scroll to position [66, 0]
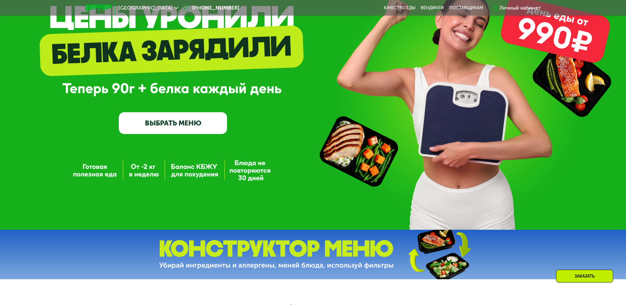
click at [93, 2] on div at bounding box center [98, 8] width 33 height 14
click at [94, 4] on img at bounding box center [98, 7] width 26 height 7
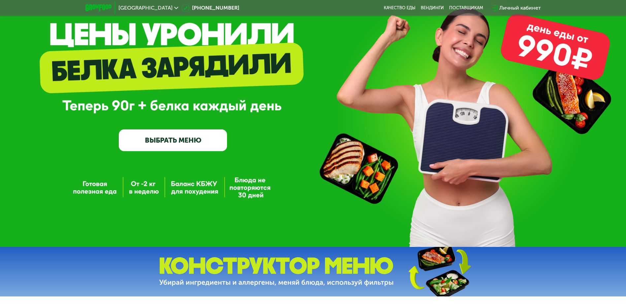
scroll to position [0, 0]
